Goal: Task Accomplishment & Management: Complete application form

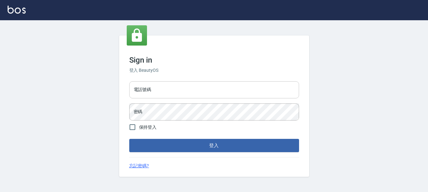
click at [140, 92] on input "電話號碼" at bounding box center [214, 89] width 170 height 17
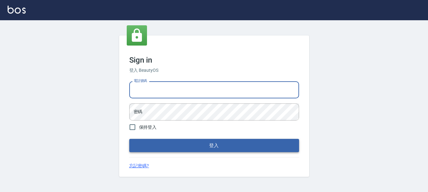
type input "0989752772"
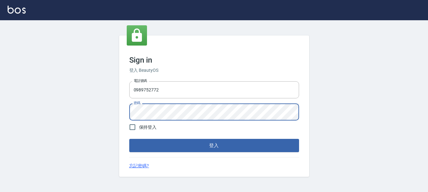
click at [129, 139] on button "登入" at bounding box center [214, 145] width 170 height 13
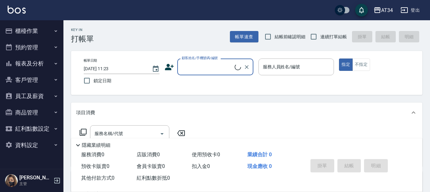
click at [31, 47] on button "預約管理" at bounding box center [32, 47] width 58 height 16
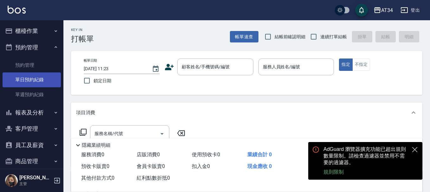
click at [29, 78] on link "單日預約紀錄" at bounding box center [32, 80] width 58 height 15
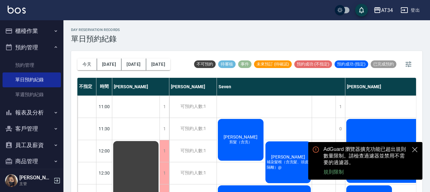
click at [416, 150] on button "close" at bounding box center [415, 150] width 8 height 8
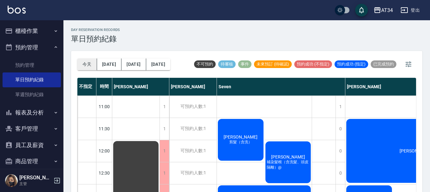
click at [90, 63] on button "今天" at bounding box center [87, 65] width 20 height 12
click at [411, 65] on icon "button" at bounding box center [409, 65] width 6 height 6
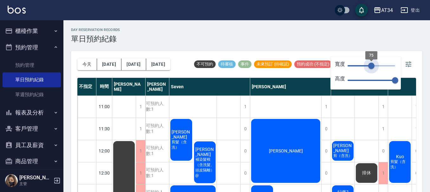
drag, startPoint x: 395, startPoint y: 64, endPoint x: 372, endPoint y: 69, distance: 23.9
click at [370, 68] on span "75" at bounding box center [371, 66] width 6 height 6
type input "72"
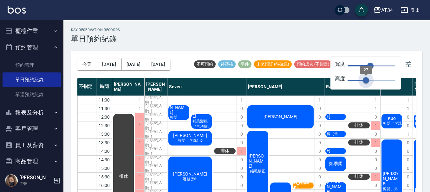
type input "23"
drag, startPoint x: 392, startPoint y: 81, endPoint x: 363, endPoint y: 86, distance: 29.2
click at [363, 84] on span "27" at bounding box center [366, 80] width 6 height 6
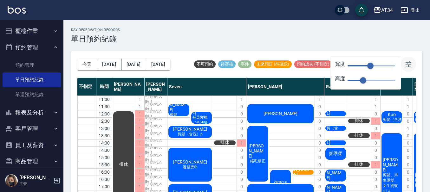
click at [410, 64] on icon "button" at bounding box center [409, 65] width 8 height 8
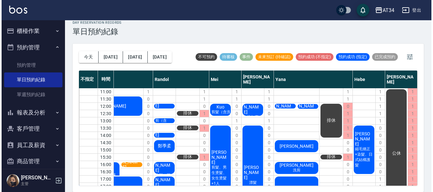
scroll to position [0, 176]
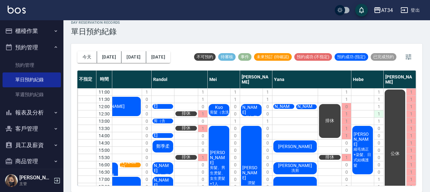
click at [375, 113] on div "1" at bounding box center [379, 114] width 10 height 7
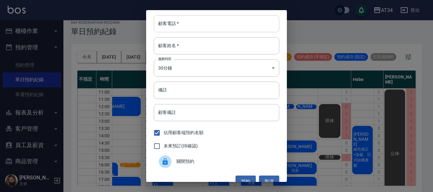
click at [173, 25] on input "顧客電話   *" at bounding box center [217, 23] width 126 height 17
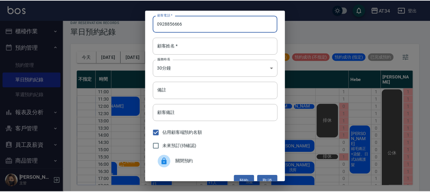
scroll to position [10, 0]
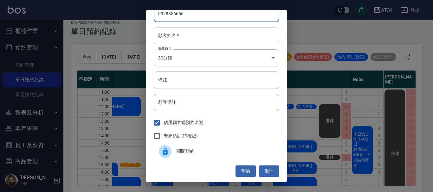
type input "0928856666"
click at [172, 34] on input "顧客姓名   *" at bounding box center [217, 35] width 126 height 17
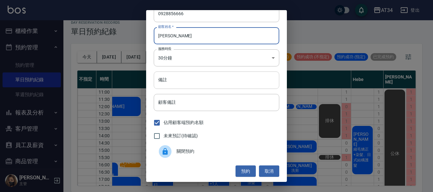
type input "[PERSON_NAME]"
click at [169, 82] on input "備註" at bounding box center [217, 80] width 126 height 17
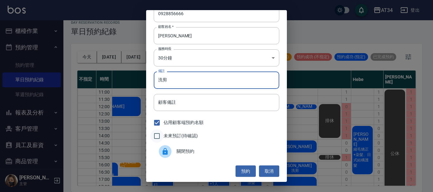
type input "洗剪"
click at [163, 134] on input "未來預訂(待確認)" at bounding box center [156, 136] width 13 height 13
checkbox input "true"
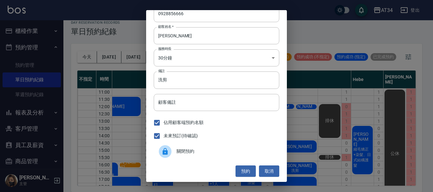
click at [239, 167] on button "預約" at bounding box center [246, 172] width 20 height 12
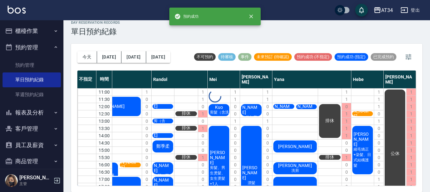
scroll to position [0, 173]
click at [379, 121] on div "1" at bounding box center [379, 121] width 10 height 7
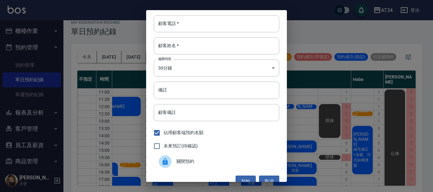
click at [188, 162] on span "關閉預約" at bounding box center [226, 162] width 98 height 7
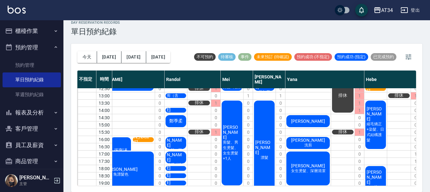
scroll to position [0, 160]
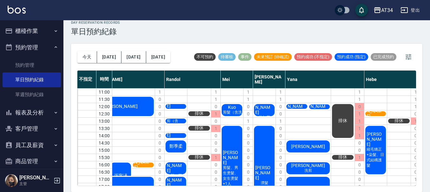
click at [265, 28] on div "day Reservation records 單日預約紀錄" at bounding box center [246, 29] width 351 height 16
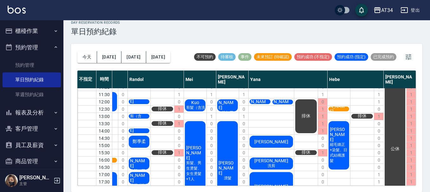
scroll to position [0, 200]
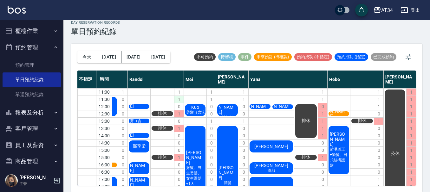
drag, startPoint x: 155, startPoint y: 132, endPoint x: 175, endPoint y: 104, distance: 34.6
click at [155, 132] on div "排休 排休 排休" at bounding box center [163, 157] width 24 height 139
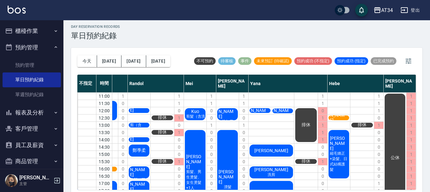
scroll to position [0, 0]
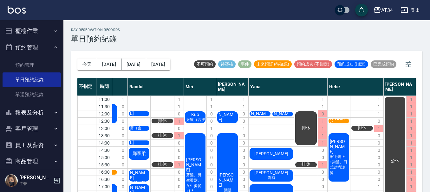
click at [282, 114] on span "[PERSON_NAME]" at bounding box center [282, 114] width 21 height 16
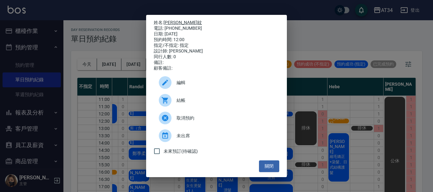
click at [176, 20] on link "[PERSON_NAME]" at bounding box center [183, 22] width 38 height 5
click at [269, 171] on button "關閉" at bounding box center [269, 167] width 20 height 12
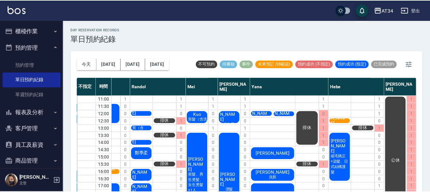
scroll to position [0, 197]
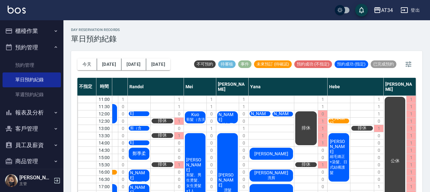
drag, startPoint x: 269, startPoint y: 171, endPoint x: 251, endPoint y: 146, distance: 29.7
click at [251, 146] on div "沈儷芝 邱雅紋 許政芬 簡暐婷 洗剪 王雅頤 女生燙髮、深層清潔" at bounding box center [272, 165] width 46 height 139
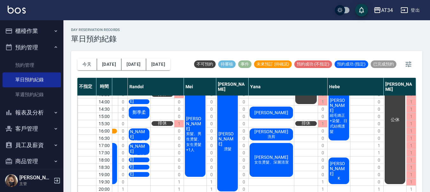
scroll to position [46, 197]
click at [29, 114] on button "報表及分析" at bounding box center [32, 113] width 58 height 16
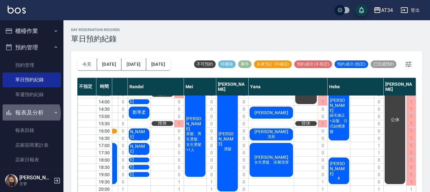
click at [31, 114] on button "報表及分析" at bounding box center [32, 113] width 58 height 16
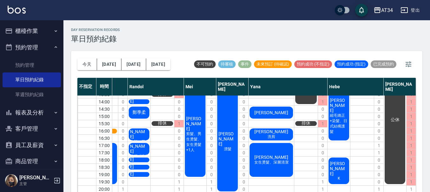
click at [279, 129] on span "[PERSON_NAME]" at bounding box center [271, 131] width 36 height 5
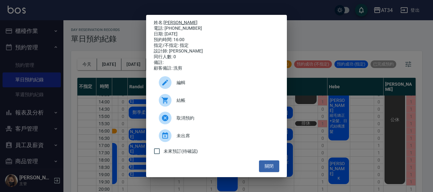
click at [169, 23] on link "[PERSON_NAME]" at bounding box center [181, 22] width 34 height 5
click at [273, 167] on button "關閉" at bounding box center [269, 167] width 20 height 12
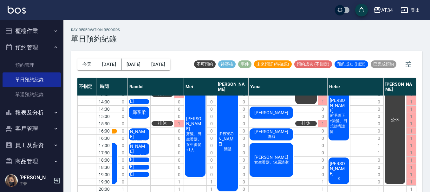
click at [34, 115] on button "報表及分析" at bounding box center [32, 113] width 58 height 16
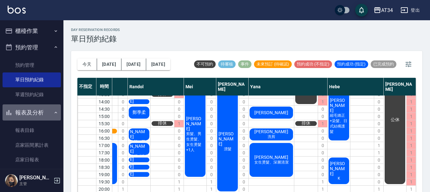
click at [36, 116] on button "報表及分析" at bounding box center [32, 113] width 58 height 16
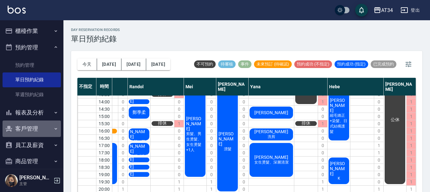
click at [36, 126] on button "客戶管理" at bounding box center [32, 129] width 58 height 16
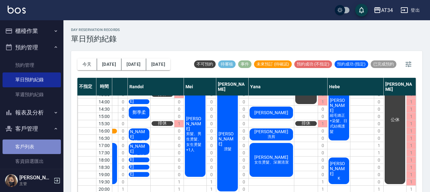
click at [32, 146] on link "客戶列表" at bounding box center [32, 147] width 58 height 15
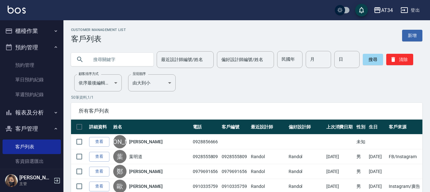
click at [106, 67] on input "text" at bounding box center [119, 59] width 60 height 17
type input "0982036"
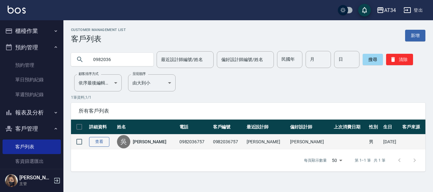
click at [100, 138] on link "查看" at bounding box center [99, 142] width 20 height 10
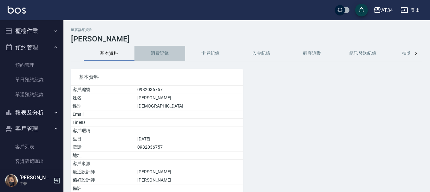
click at [163, 53] on button "消費記錄" at bounding box center [159, 53] width 51 height 15
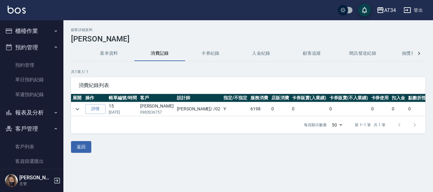
click at [35, 30] on button "櫃檯作業" at bounding box center [32, 31] width 58 height 16
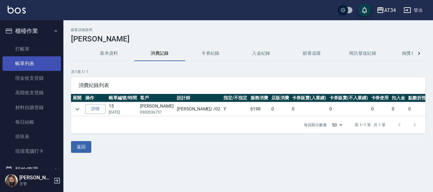
click at [34, 60] on link "帳單列表" at bounding box center [32, 63] width 58 height 15
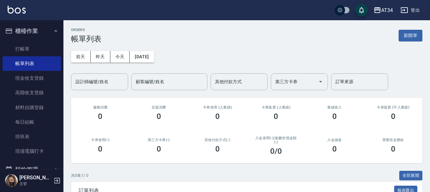
click at [44, 32] on button "櫃檯作業" at bounding box center [32, 31] width 58 height 16
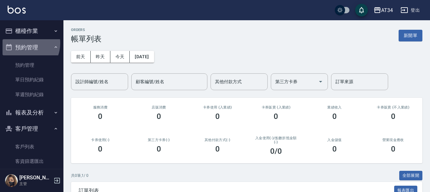
click at [22, 43] on button "預約管理" at bounding box center [32, 47] width 58 height 16
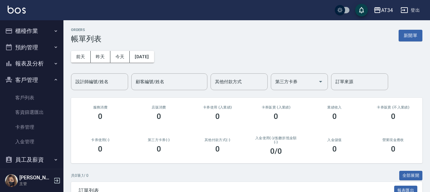
click at [28, 79] on button "客戶管理" at bounding box center [32, 80] width 58 height 16
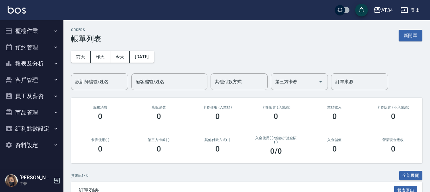
click at [41, 64] on button "報表及分析" at bounding box center [32, 63] width 58 height 16
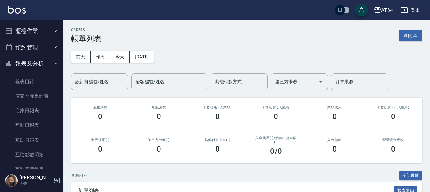
click at [45, 50] on button "預約管理" at bounding box center [32, 47] width 58 height 16
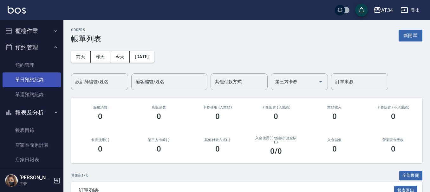
click at [39, 79] on link "單日預約紀錄" at bounding box center [32, 80] width 58 height 15
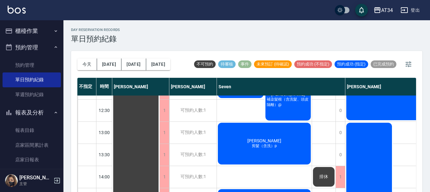
scroll to position [63, 0]
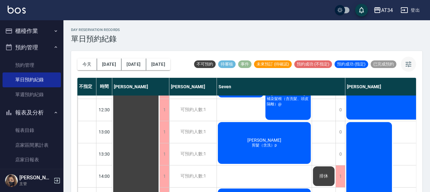
click at [405, 68] on icon "button" at bounding box center [409, 65] width 8 height 8
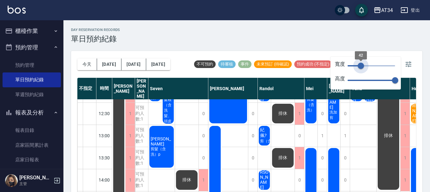
type input "41"
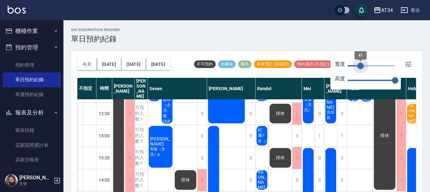
drag, startPoint x: 395, startPoint y: 65, endPoint x: 361, endPoint y: 69, distance: 35.1
click at [361, 69] on span "41" at bounding box center [360, 66] width 6 height 6
type input "29"
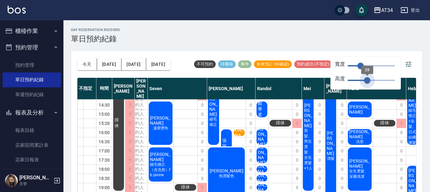
drag, startPoint x: 395, startPoint y: 79, endPoint x: 367, endPoint y: 83, distance: 27.8
click at [367, 83] on span "29" at bounding box center [367, 80] width 6 height 6
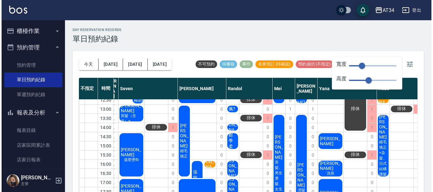
scroll to position [32, 62]
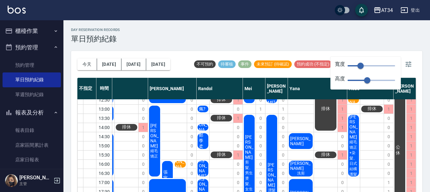
click at [305, 164] on span "[PERSON_NAME]" at bounding box center [301, 166] width 24 height 10
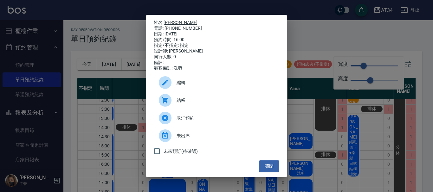
click at [172, 21] on link "[PERSON_NAME]" at bounding box center [181, 22] width 34 height 5
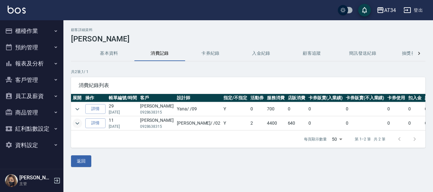
click at [76, 122] on icon "expand row" at bounding box center [78, 124] width 8 height 8
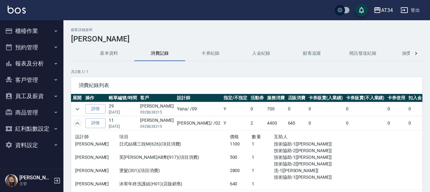
click at [76, 122] on icon "expand row" at bounding box center [78, 124] width 8 height 8
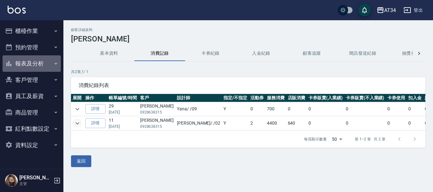
click at [30, 63] on button "報表及分析" at bounding box center [32, 63] width 58 height 16
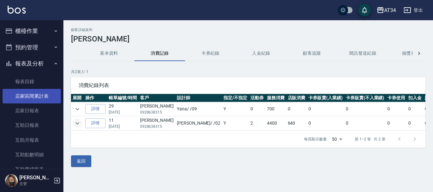
click at [30, 93] on link "店家區間累計表" at bounding box center [32, 96] width 58 height 15
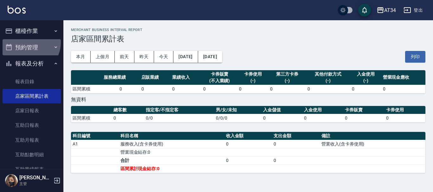
click at [27, 42] on button "預約管理" at bounding box center [32, 47] width 58 height 16
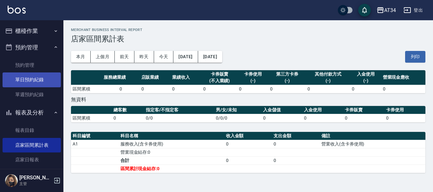
click at [33, 81] on link "單日預約紀錄" at bounding box center [32, 80] width 58 height 15
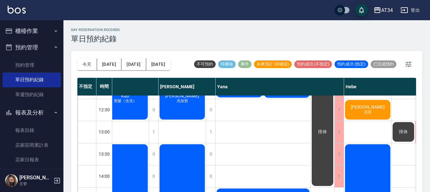
scroll to position [63, 509]
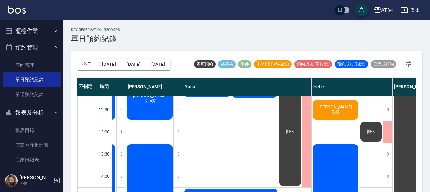
click at [3, 73] on link "單日預約紀錄" at bounding box center [32, 80] width 58 height 15
